Goal: Navigation & Orientation: Find specific page/section

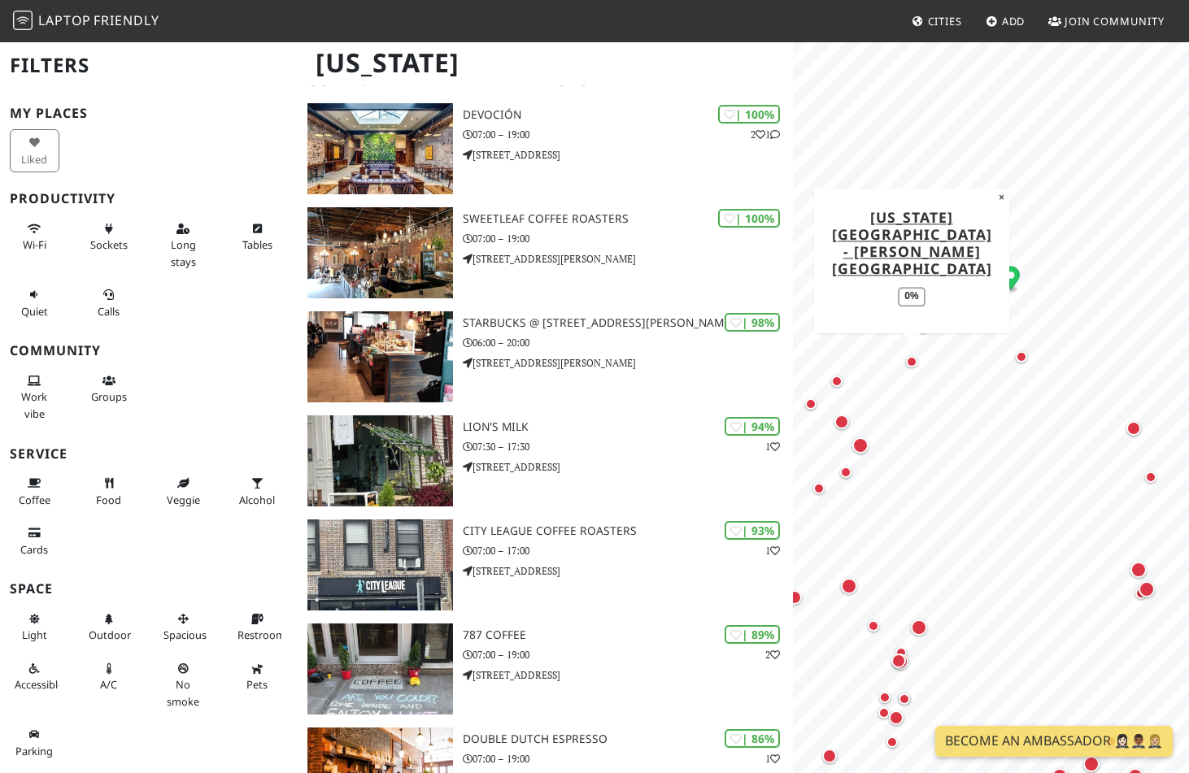
click at [912, 362] on div "Map marker" at bounding box center [911, 361] width 11 height 11
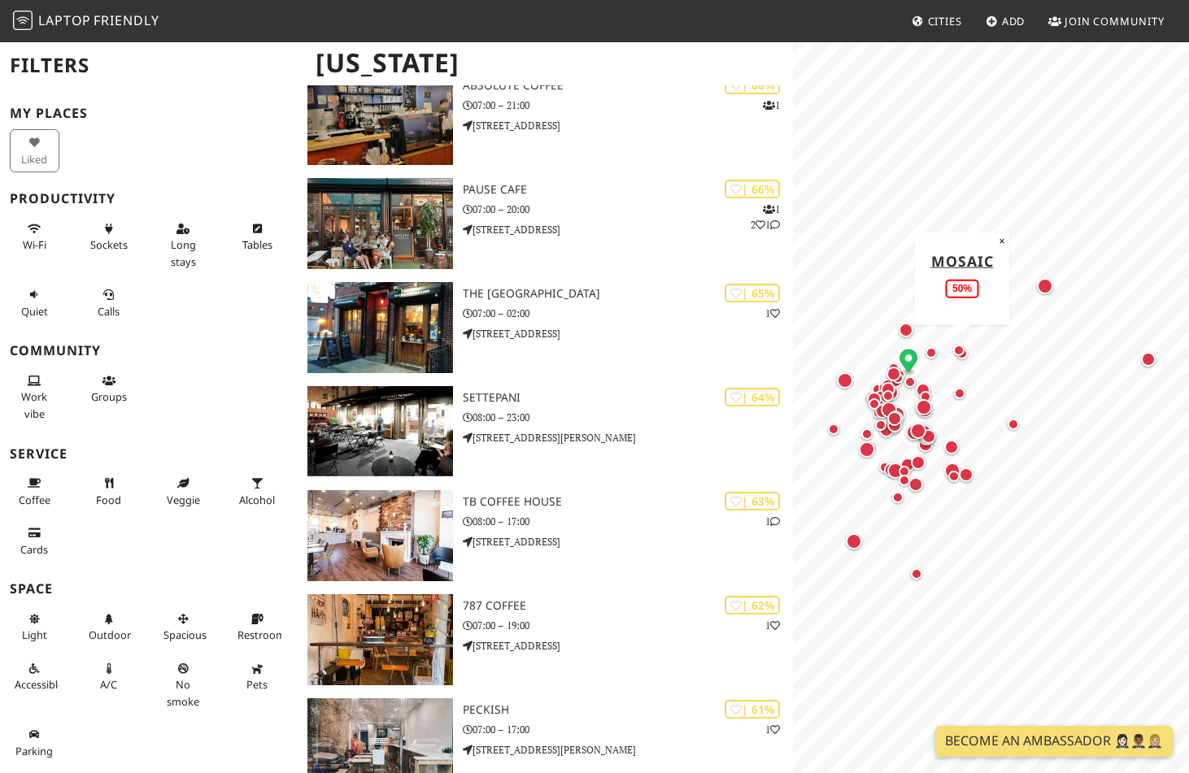
scroll to position [3235, 0]
